Goal: Check status: Check status

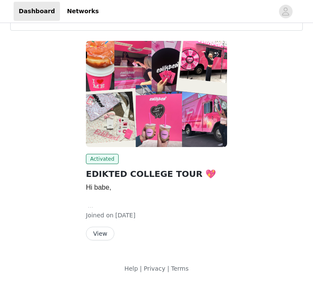
scroll to position [34, 0]
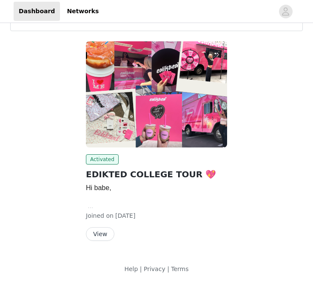
click at [97, 229] on button "View" at bounding box center [100, 234] width 29 height 14
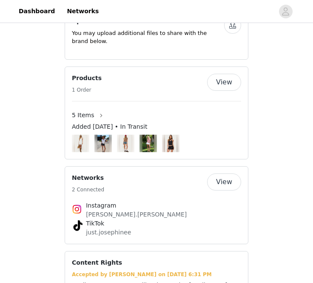
scroll to position [552, 0]
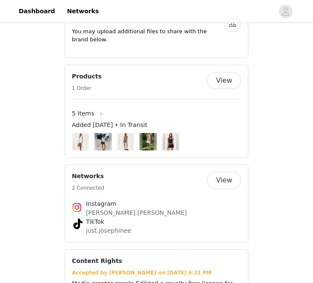
click at [97, 107] on button "button" at bounding box center [101, 114] width 14 height 14
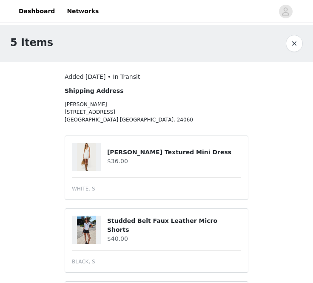
click at [292, 50] on button "button" at bounding box center [294, 43] width 17 height 17
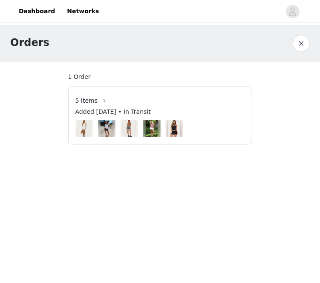
click at [298, 43] on button "button" at bounding box center [300, 43] width 17 height 17
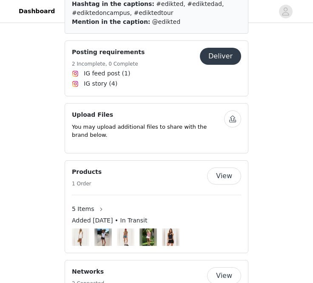
scroll to position [455, 0]
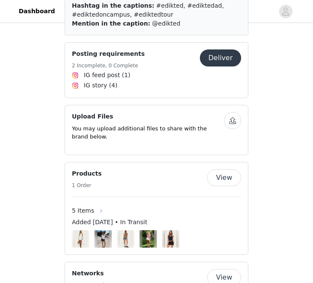
click at [94, 204] on button "button" at bounding box center [101, 211] width 14 height 14
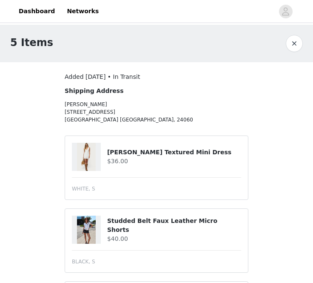
click at [293, 49] on button "button" at bounding box center [294, 43] width 17 height 17
